Goal: Information Seeking & Learning: Find specific fact

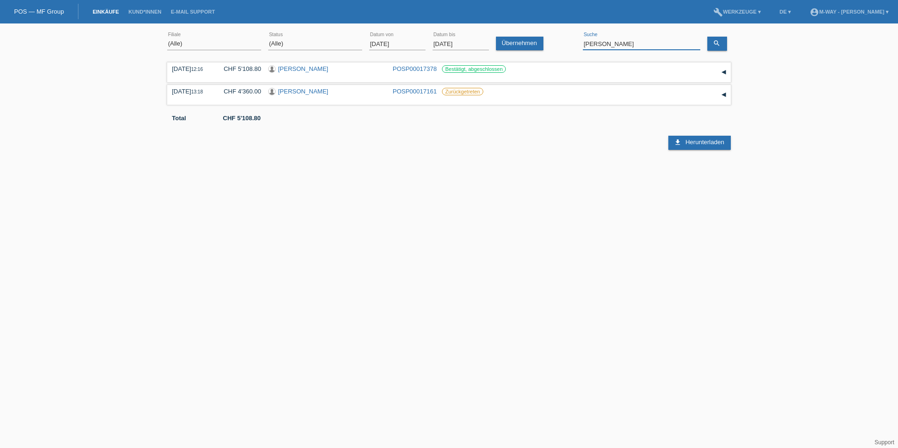
click at [603, 41] on input "[PERSON_NAME]" at bounding box center [641, 44] width 117 height 12
click at [472, 38] on input "[DATE]" at bounding box center [461, 44] width 56 height 12
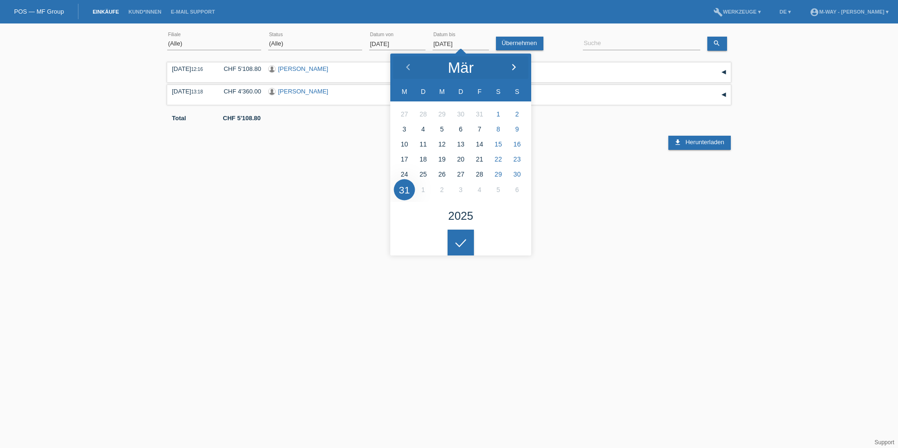
click at [513, 58] on div at bounding box center [513, 68] width 35 height 28
click at [513, 66] on polyline at bounding box center [513, 67] width 3 height 6
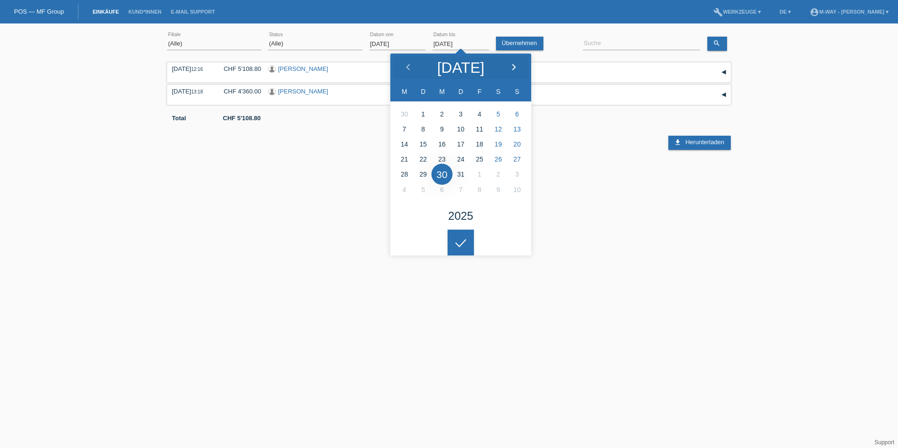
click at [513, 66] on polyline at bounding box center [513, 67] width 3 height 6
click at [513, 66] on icon at bounding box center [514, 68] width 8 height 8
click at [405, 70] on icon at bounding box center [408, 68] width 8 height 8
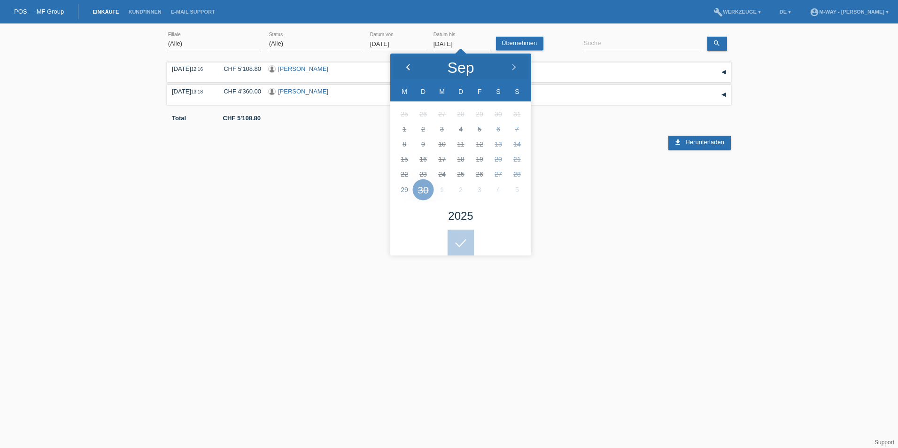
click at [405, 70] on icon at bounding box center [408, 68] width 8 height 8
type input "14.08.2025"
click at [582, 152] on div "30.11.2024 12:16 CHF 5'108.80 Matthias Göhler POSP00017378" at bounding box center [449, 107] width 564 height 94
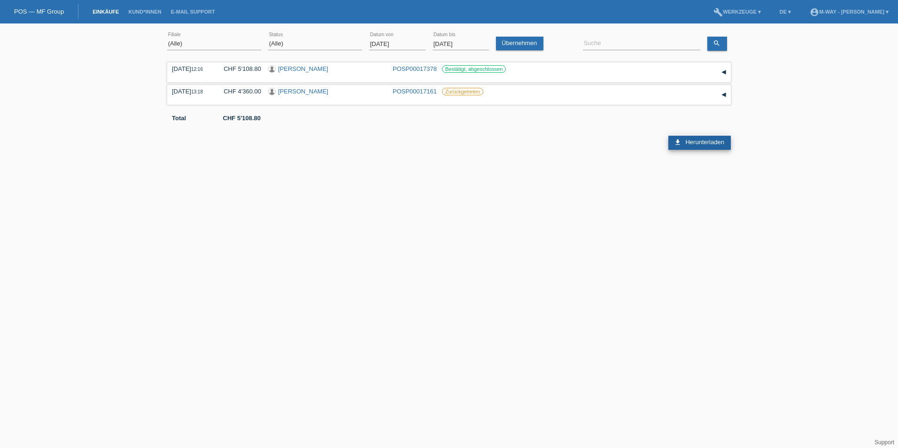
click at [695, 142] on span "Herunterladen" at bounding box center [704, 142] width 39 height 7
click at [801, 138] on div "(Alle) Aarau Alexand'Ro Edouard'O Passion Vélo SàRL Basel Bern City Bern Expo B…" at bounding box center [449, 91] width 898 height 126
click at [506, 42] on link "Übernehmen" at bounding box center [519, 44] width 47 height 14
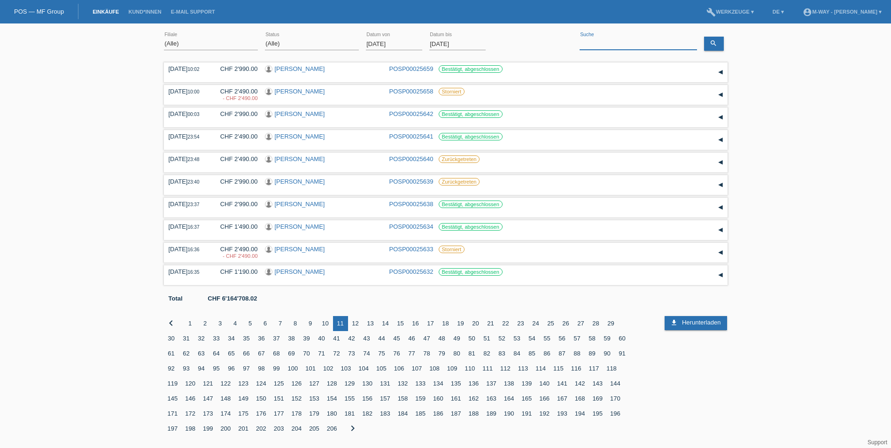
click at [631, 40] on input at bounding box center [638, 44] width 117 height 12
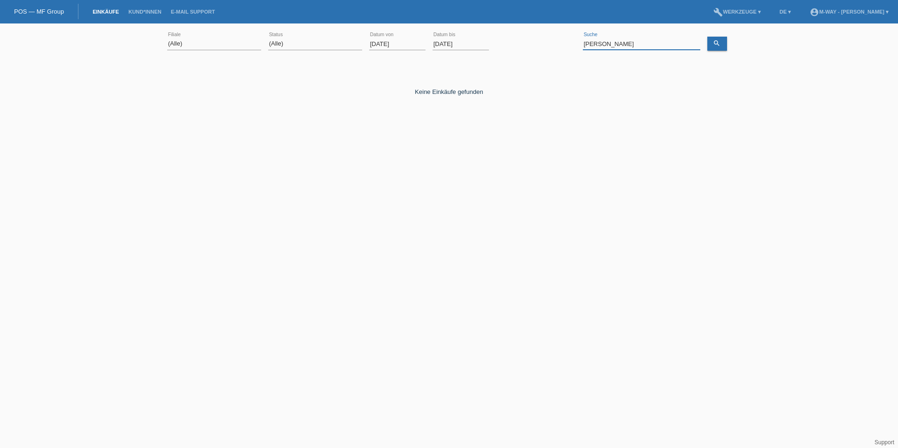
drag, startPoint x: 626, startPoint y: 42, endPoint x: 522, endPoint y: 40, distance: 103.3
click at [522, 40] on div "(Alle) Aarau Alexand'Ro Edouard'O Passion Vélo SàRL Basel Bern City Bern Expo B…" at bounding box center [449, 44] width 564 height 32
type input "berisha"
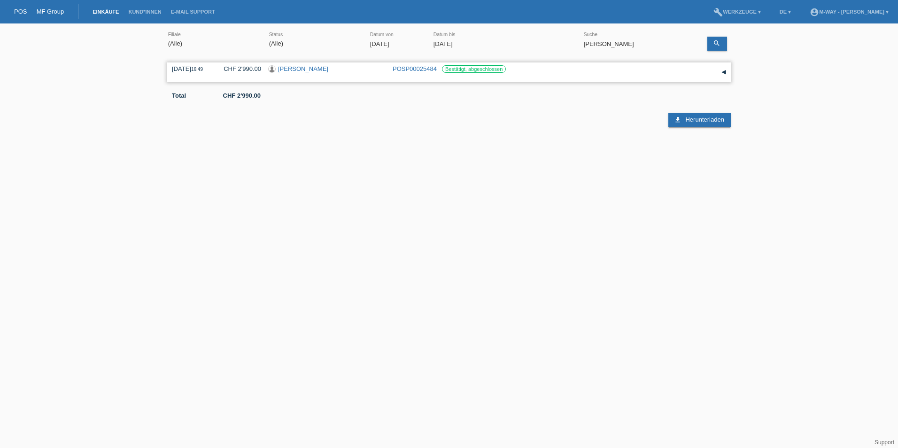
click at [299, 71] on link "[PERSON_NAME]" at bounding box center [303, 68] width 50 height 7
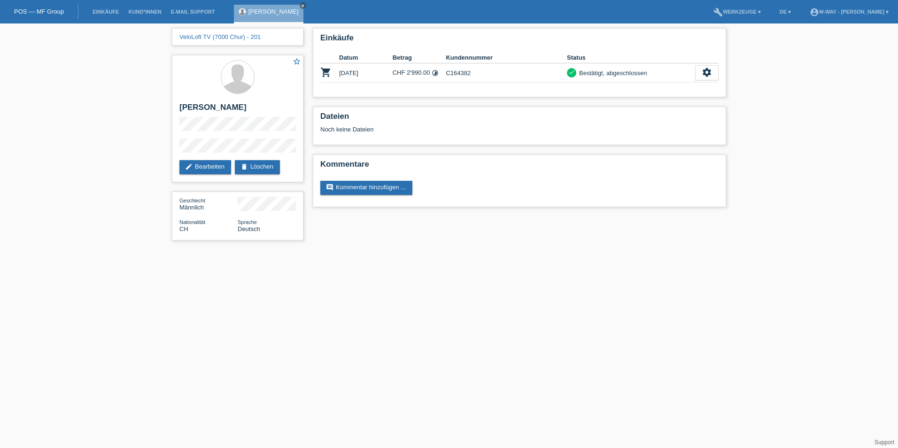
click at [690, 250] on html "POS — MF Group Einkäufe Kund*innen E-Mail Support [PERSON_NAME] close menu DE ▾" at bounding box center [449, 125] width 898 height 250
click at [421, 250] on html "POS — MF Group Einkäufe Kund*innen E-Mail Support [PERSON_NAME] close menu DE ▾" at bounding box center [449, 125] width 898 height 250
click at [301, 6] on icon "close" at bounding box center [303, 5] width 5 height 5
click at [114, 11] on link "Einkäufe" at bounding box center [106, 12] width 36 height 6
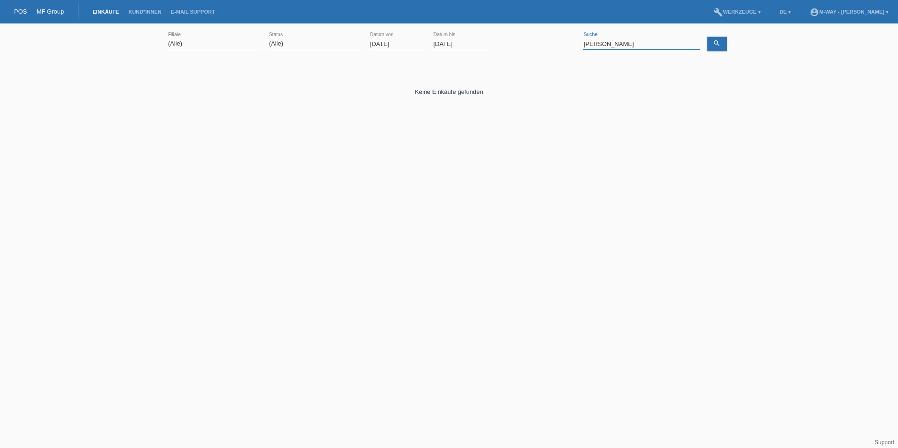
click at [646, 43] on input "[PERSON_NAME]" at bounding box center [641, 44] width 117 height 12
type input "j"
drag, startPoint x: 646, startPoint y: 43, endPoint x: 551, endPoint y: 34, distance: 95.3
click at [551, 34] on div "(Alle) [PERSON_NAME] Passion Vélo SàRL [GEOGRAPHIC_DATA] [GEOGRAPHIC_DATA] [GEO…" at bounding box center [449, 44] width 564 height 32
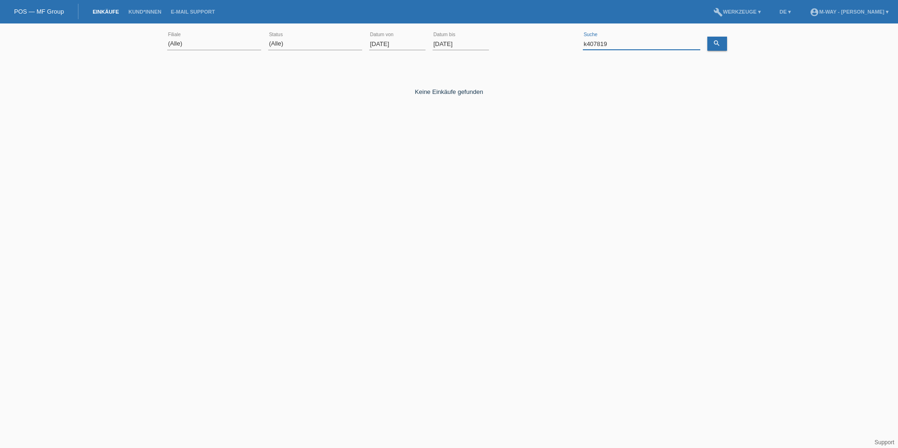
type input "k407819"
click at [634, 47] on input "k407819" at bounding box center [641, 44] width 117 height 12
click at [648, 98] on div "Keine Einkäufe gefunden Kommentar hinzufügen Kommentar send Speichern close" at bounding box center [449, 107] width 564 height 94
